Goal: Browse casually

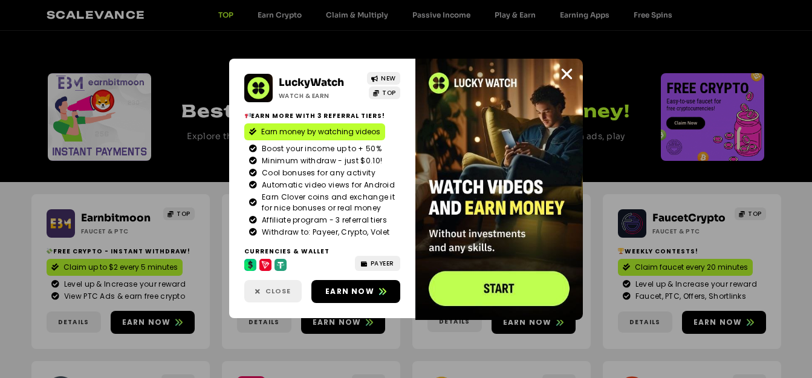
click at [277, 293] on span "Close" at bounding box center [278, 291] width 25 height 10
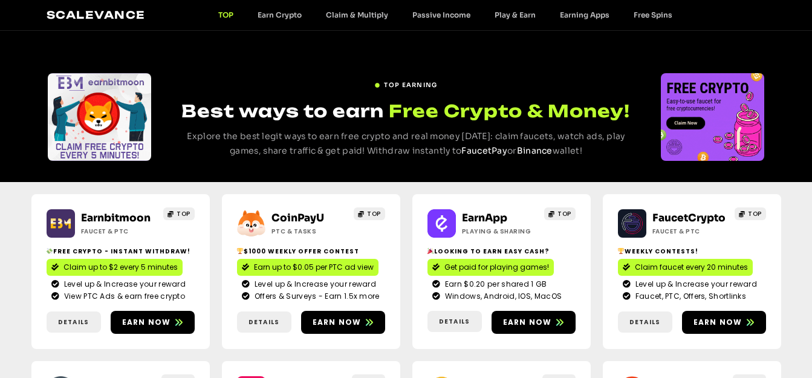
click at [166, 230] on div "TOP" at bounding box center [175, 223] width 38 height 28
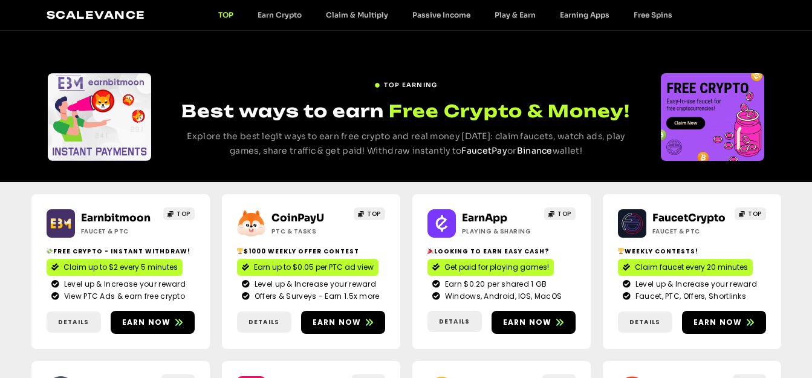
drag, startPoint x: 165, startPoint y: 233, endPoint x: 158, endPoint y: 115, distance: 118.1
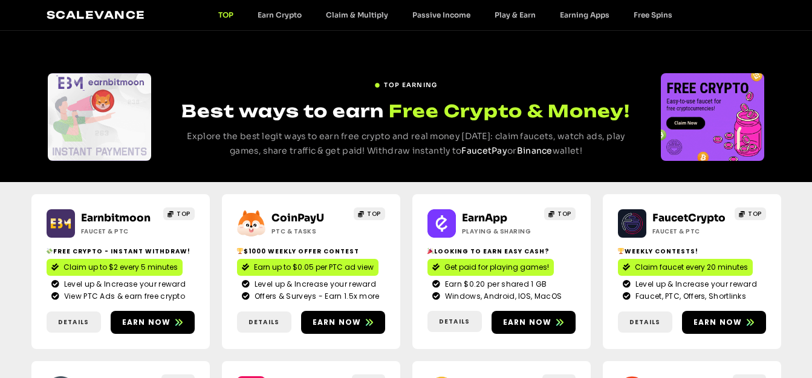
click at [158, 115] on div at bounding box center [102, 117] width 143 height 88
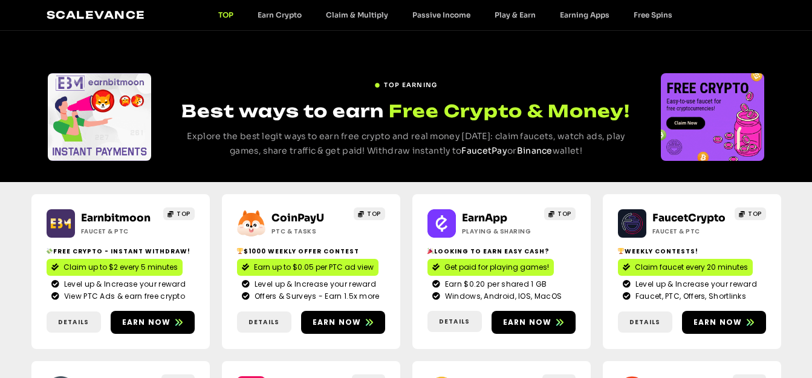
click at [578, 162] on div "TOP EARNING Best ways to earn Free Crypto & Money! Explore the best legit ways …" at bounding box center [406, 106] width 812 height 151
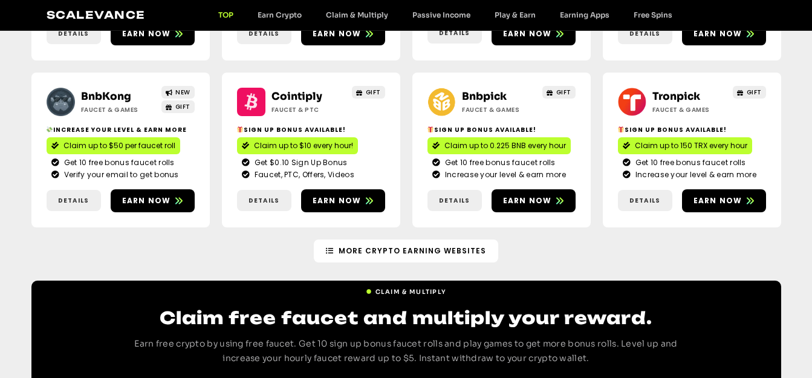
scroll to position [290, 0]
